Goal: Task Accomplishment & Management: Use online tool/utility

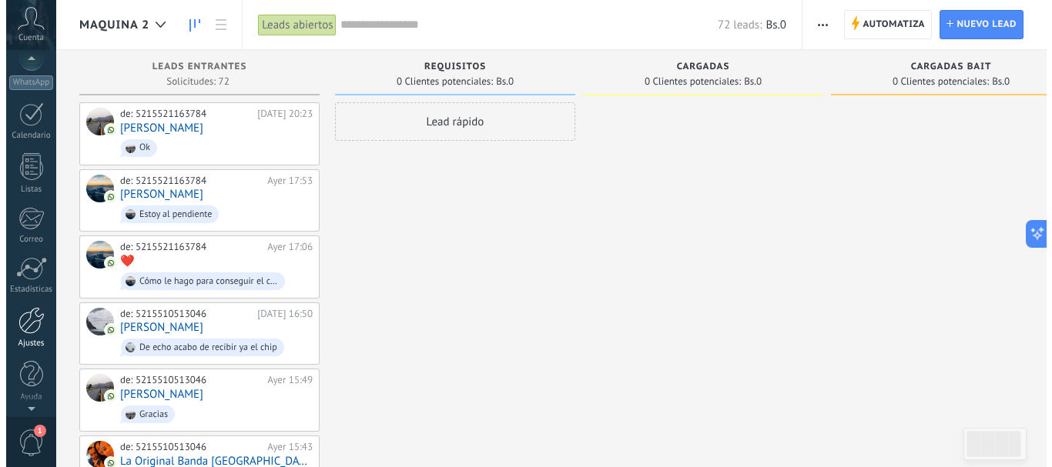
scroll to position [173, 0]
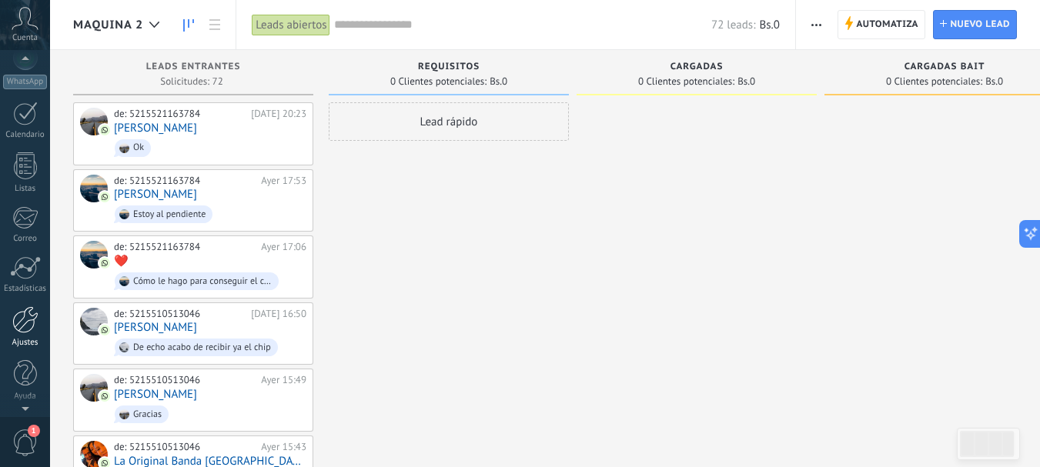
click at [22, 322] on div at bounding box center [25, 319] width 26 height 27
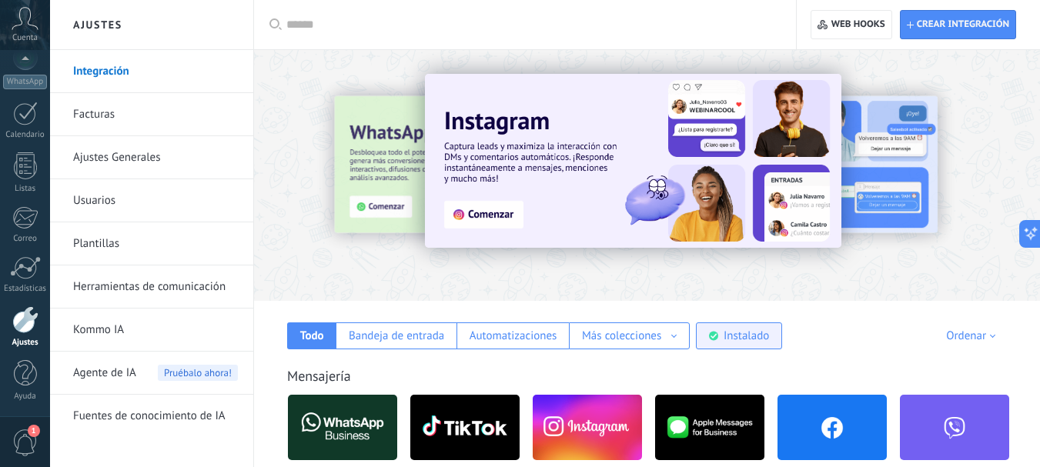
click at [755, 339] on div "Instalado" at bounding box center [746, 336] width 45 height 15
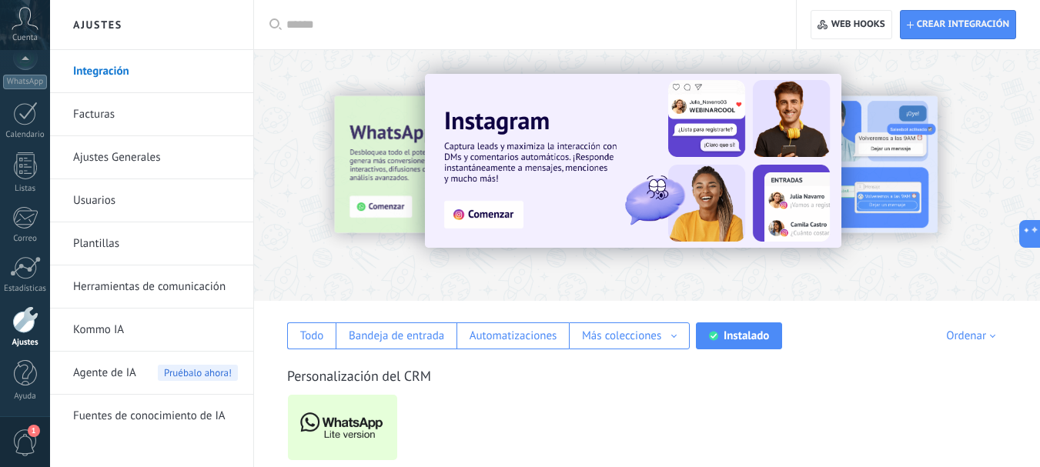
click at [328, 414] on img at bounding box center [342, 427] width 109 height 75
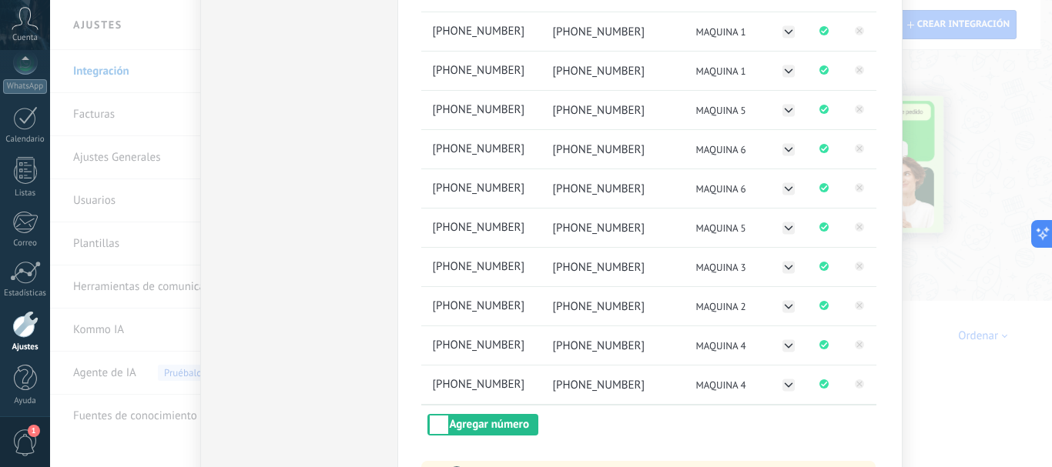
scroll to position [173, 0]
